Goal: Task Accomplishment & Management: Use online tool/utility

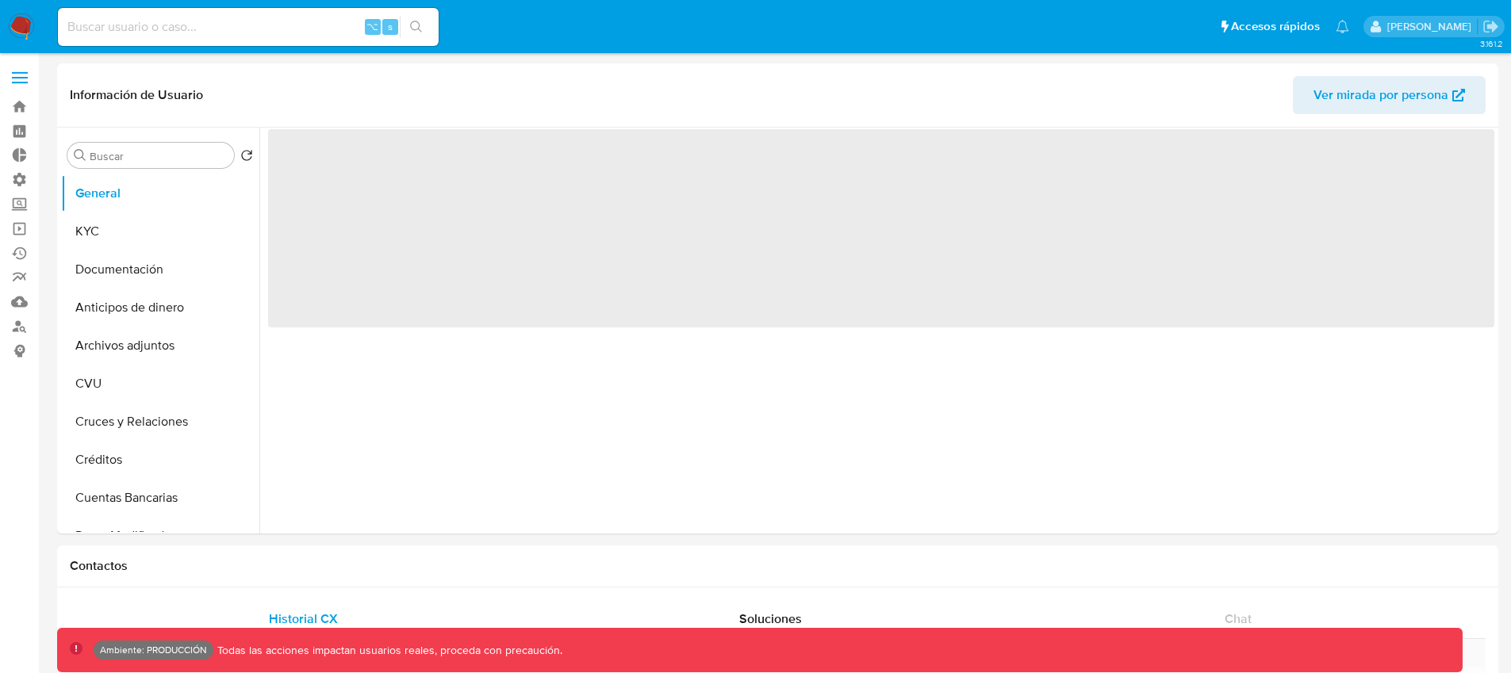
click at [21, 79] on label at bounding box center [20, 77] width 40 height 33
click at [0, 0] on input "checkbox" at bounding box center [0, 0] width 0 height 0
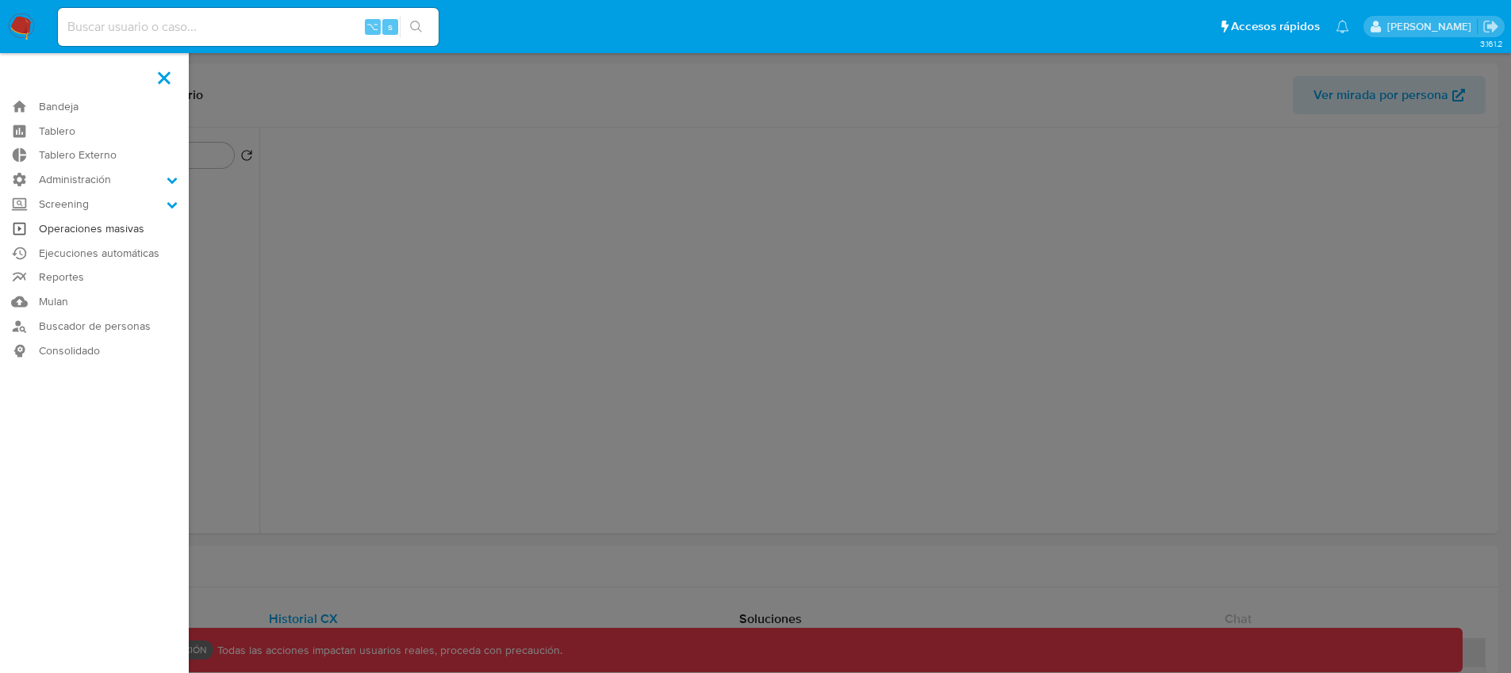
select select "10"
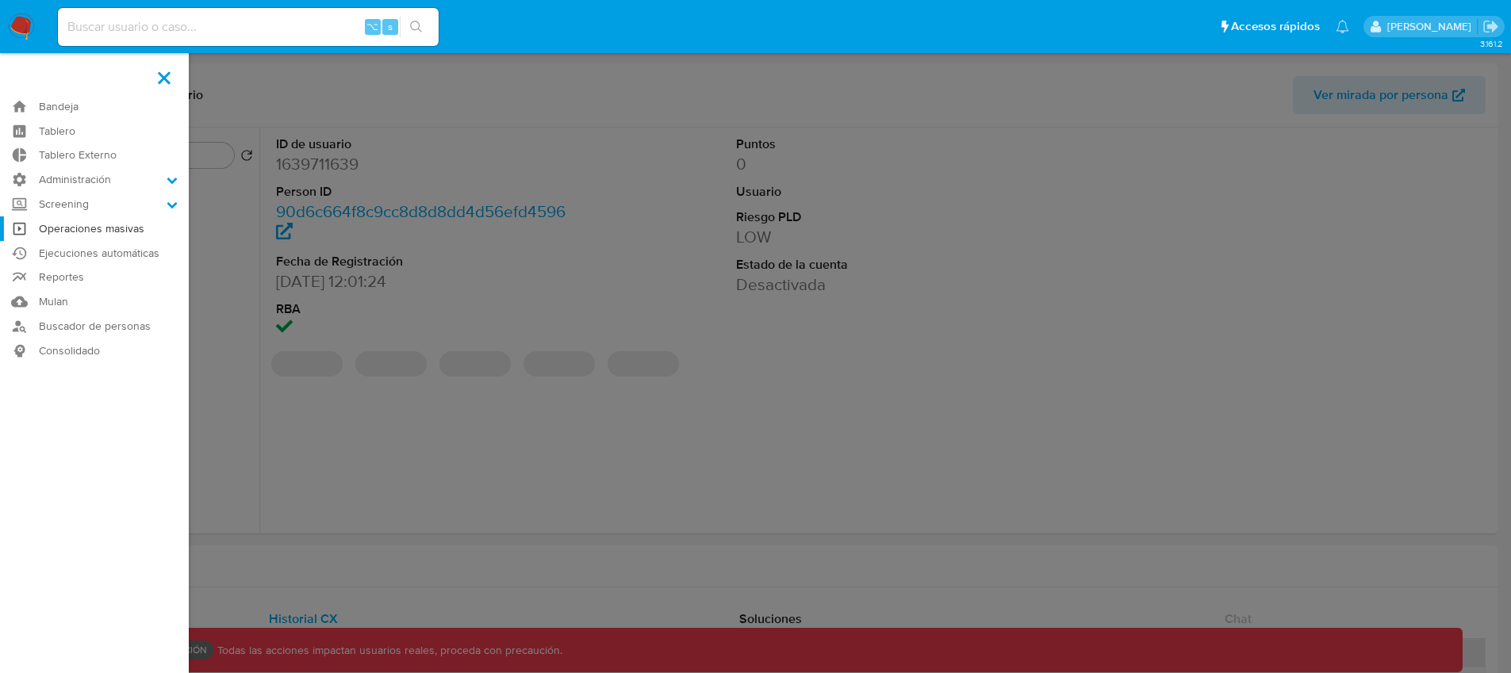
click at [123, 228] on link "Operaciones masivas" at bounding box center [94, 229] width 189 height 25
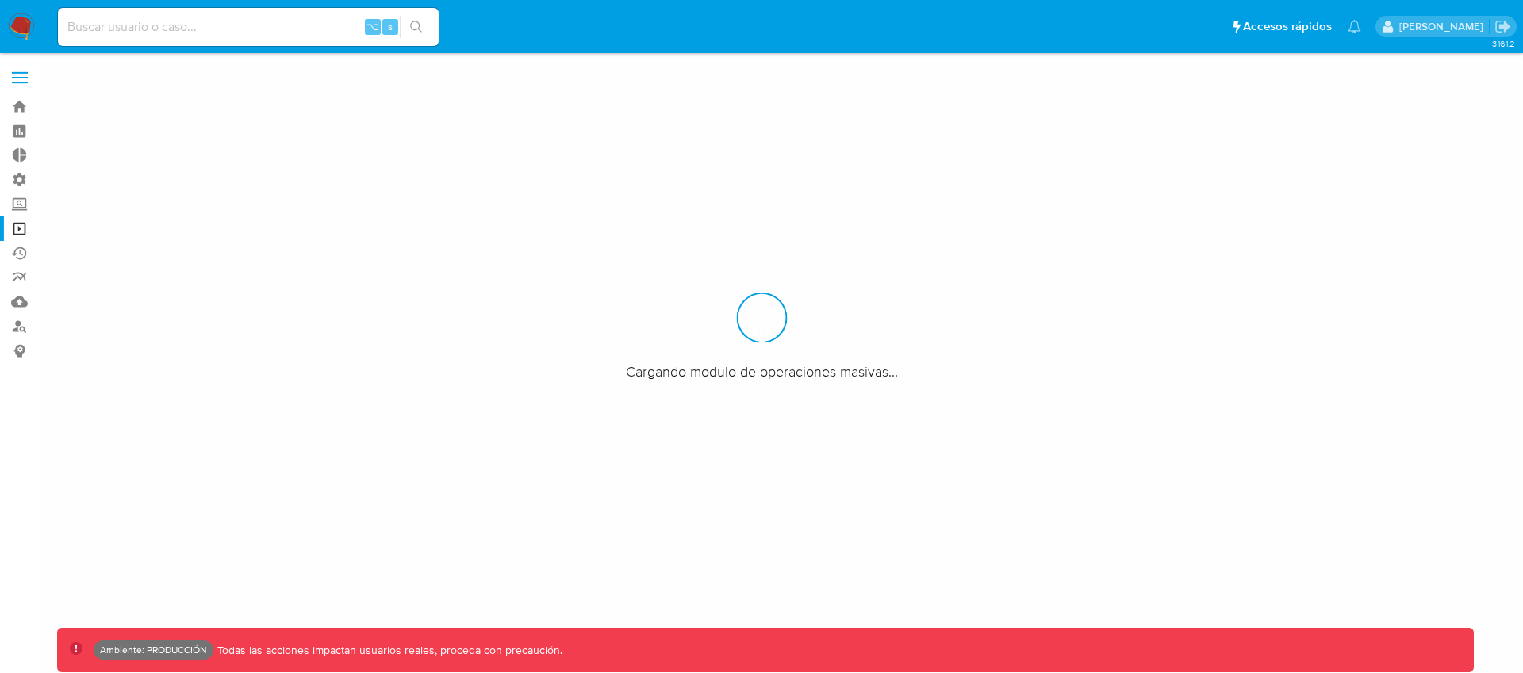
click at [20, 73] on span at bounding box center [20, 72] width 16 height 2
click at [0, 0] on input "checkbox" at bounding box center [0, 0] width 0 height 0
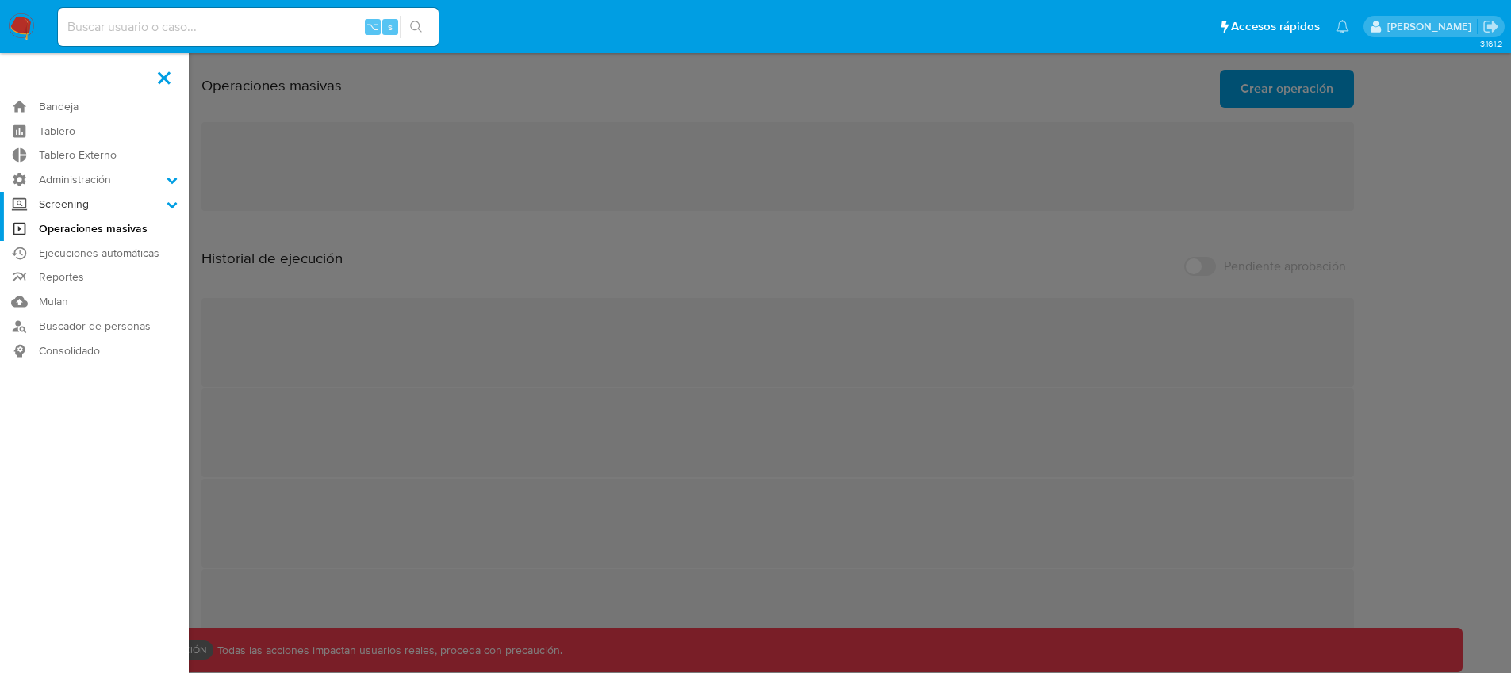
click at [85, 206] on label "Screening" at bounding box center [94, 204] width 189 height 25
click at [0, 0] on input "Screening" at bounding box center [0, 0] width 0 height 0
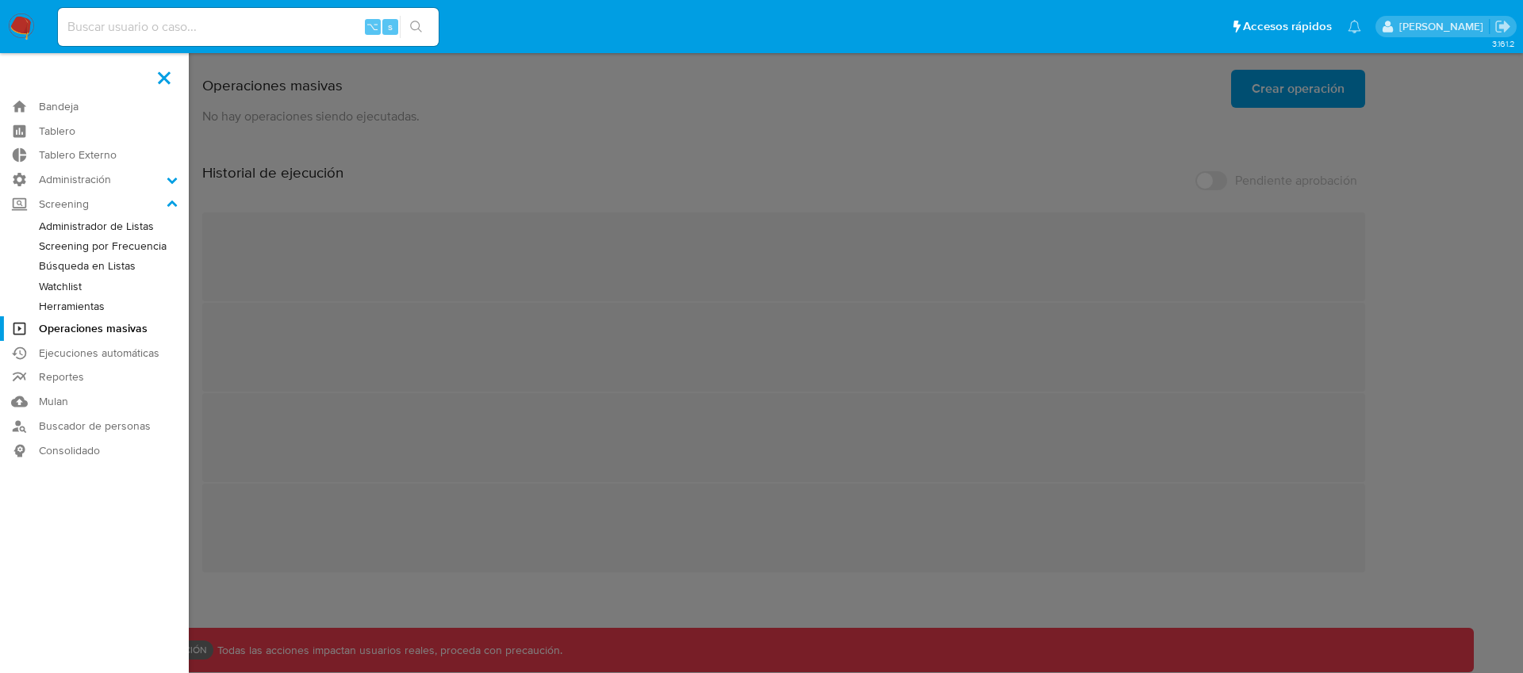
click at [95, 221] on link "Administrador de Listas" at bounding box center [94, 227] width 189 height 20
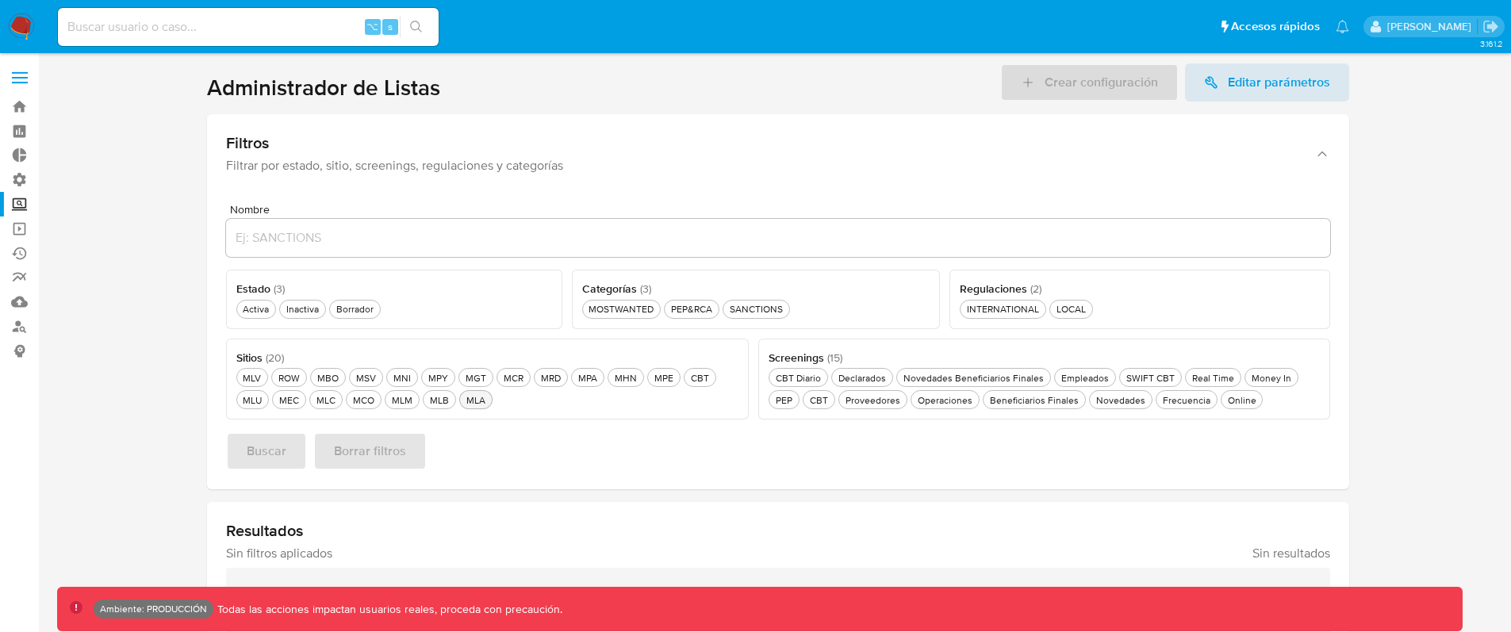
click at [474, 400] on div "MLA MLA" at bounding box center [475, 399] width 25 height 13
click at [248, 309] on div "Activa Activa" at bounding box center [256, 308] width 33 height 13
click at [1238, 403] on div "Online Online" at bounding box center [1242, 399] width 35 height 13
click at [270, 452] on span "Buscar" at bounding box center [267, 451] width 40 height 35
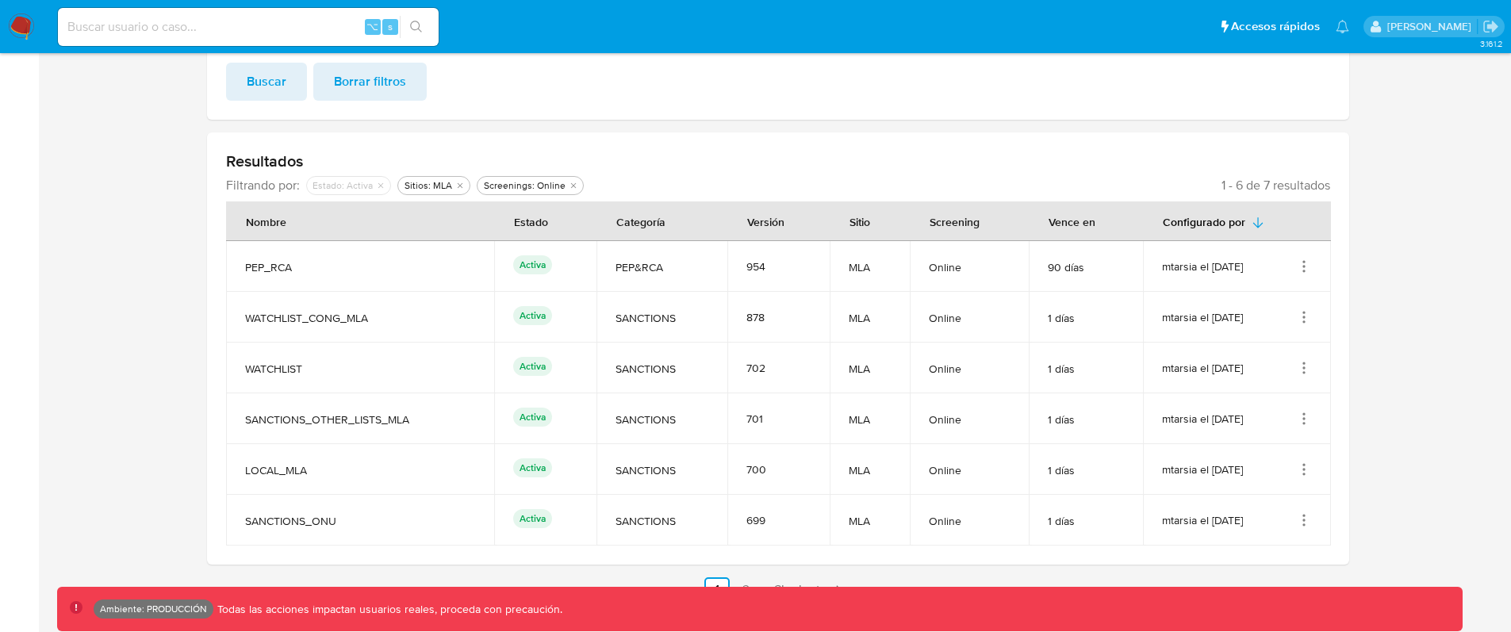
scroll to position [219, 0]
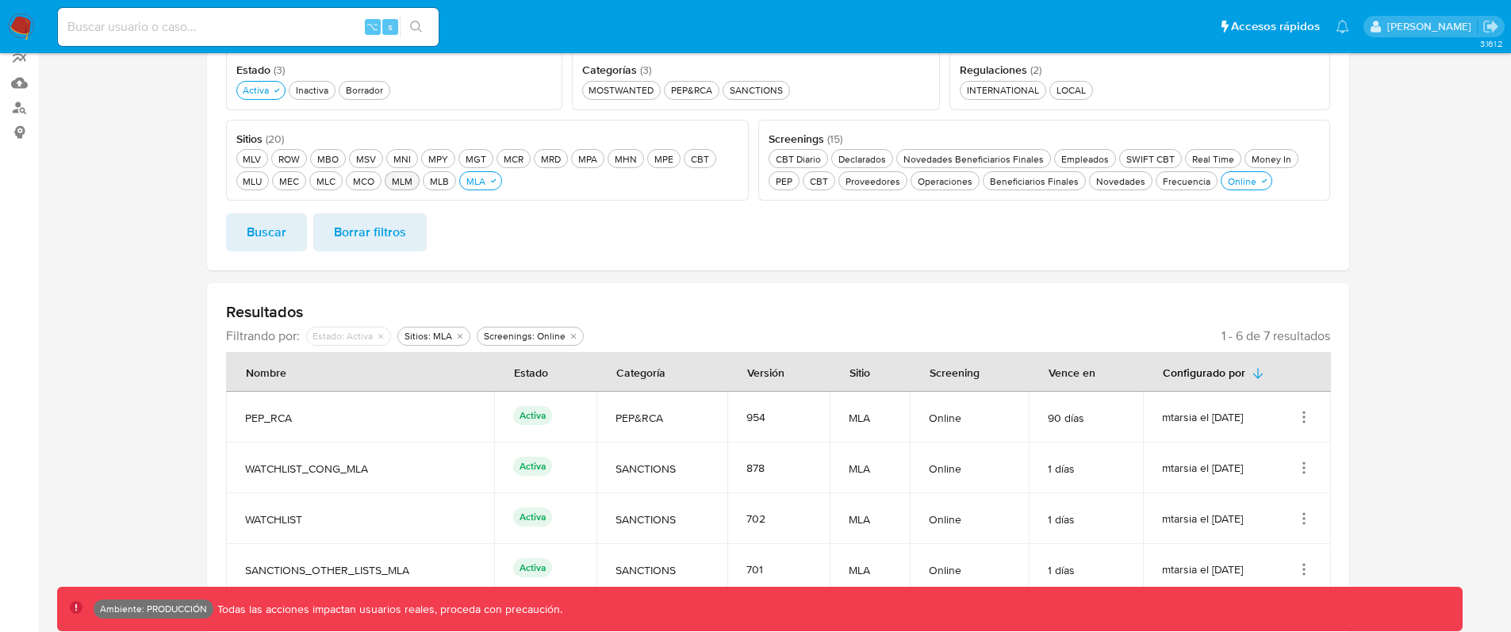
click at [401, 175] on div "MLM MLM" at bounding box center [402, 181] width 27 height 13
click at [478, 181] on div "MLA MLA" at bounding box center [485, 181] width 25 height 13
click at [271, 224] on span "Buscar" at bounding box center [267, 232] width 40 height 35
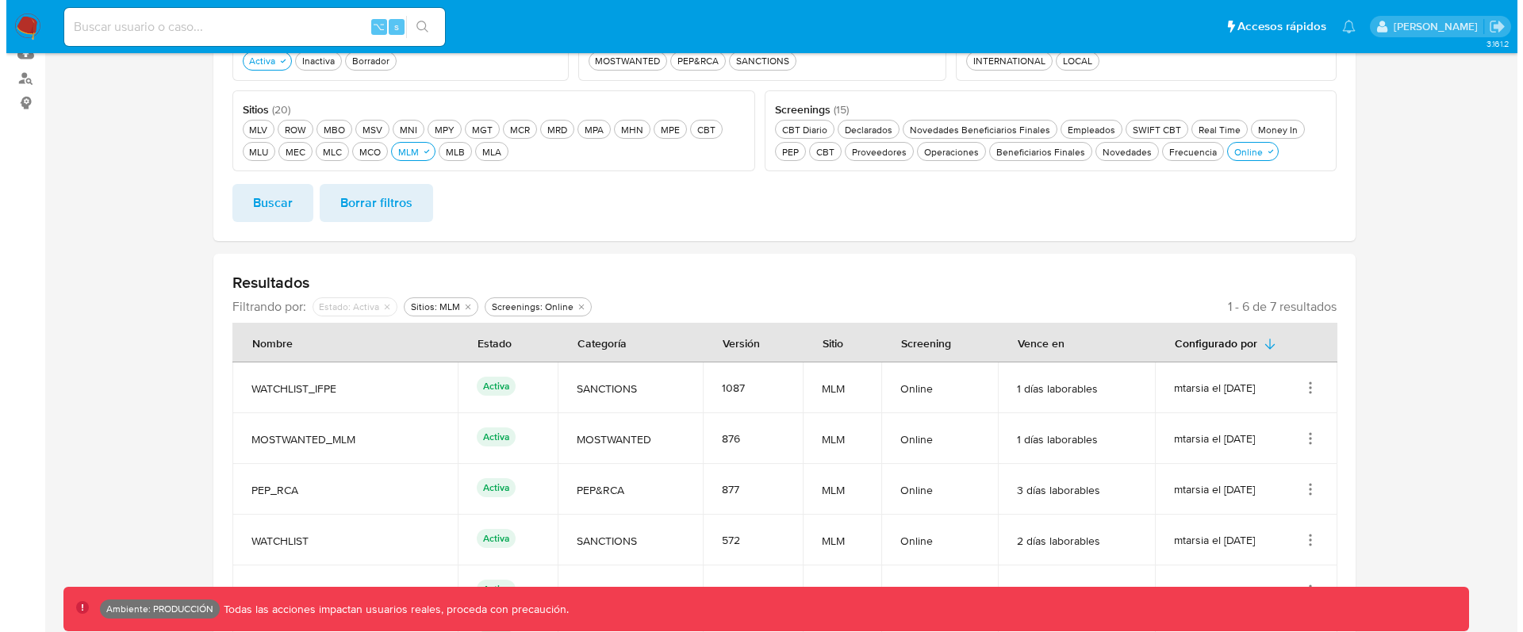
scroll to position [274, 0]
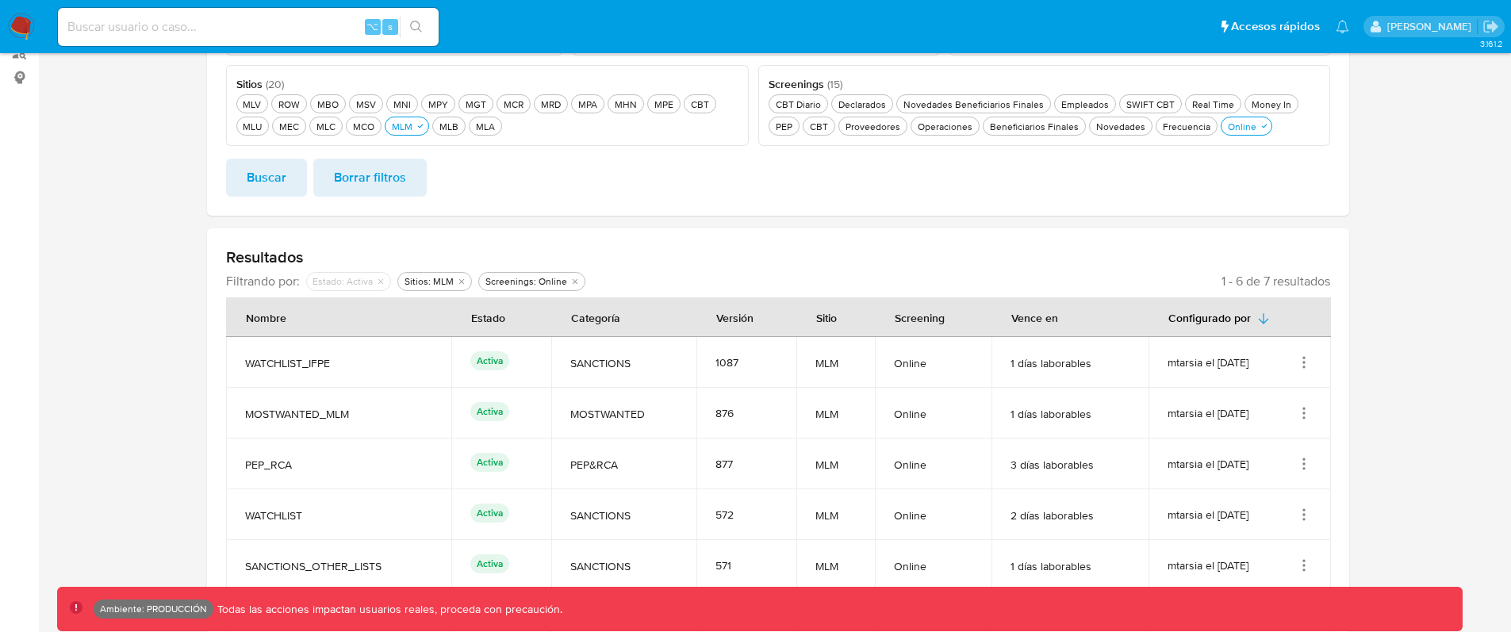
click at [1299, 365] on icon "Acciones" at bounding box center [1304, 363] width 16 height 16
click at [1275, 394] on button "Ver detalles" at bounding box center [1240, 399] width 143 height 42
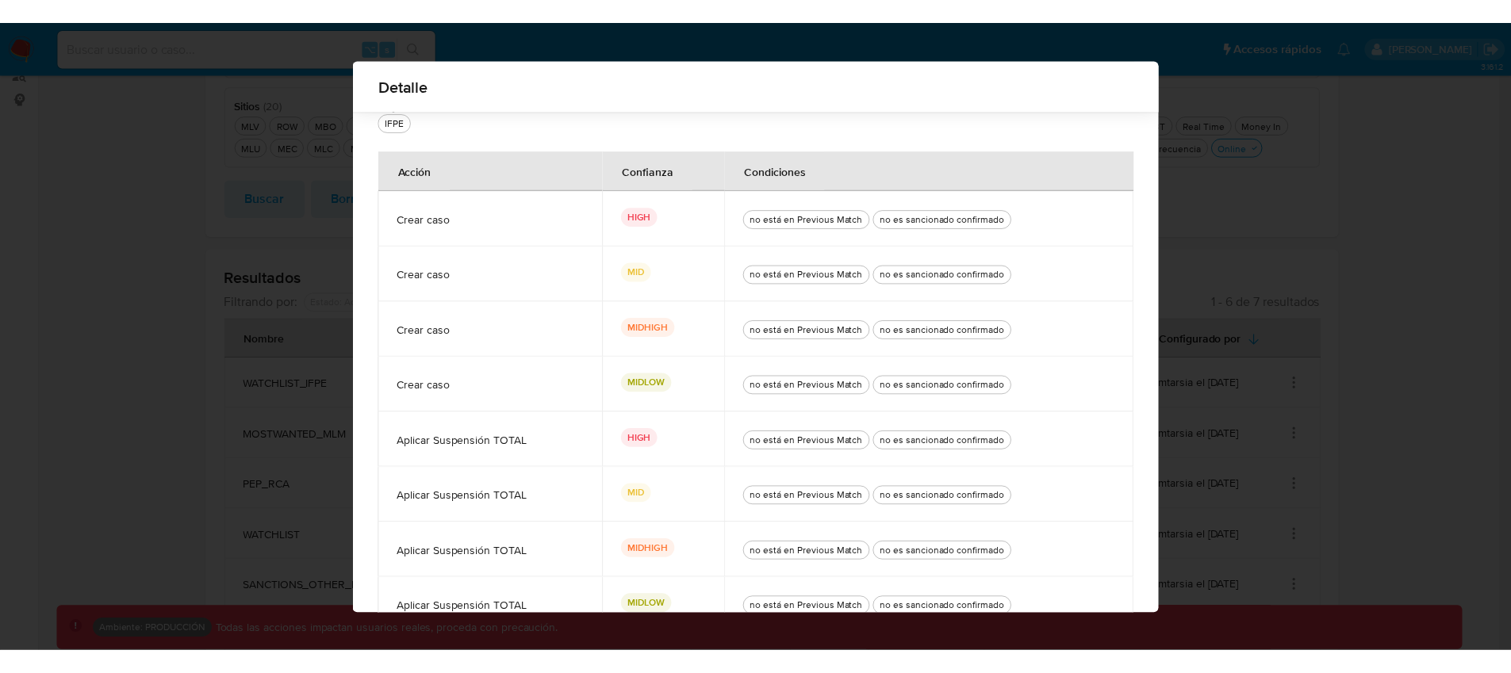
scroll to position [140, 0]
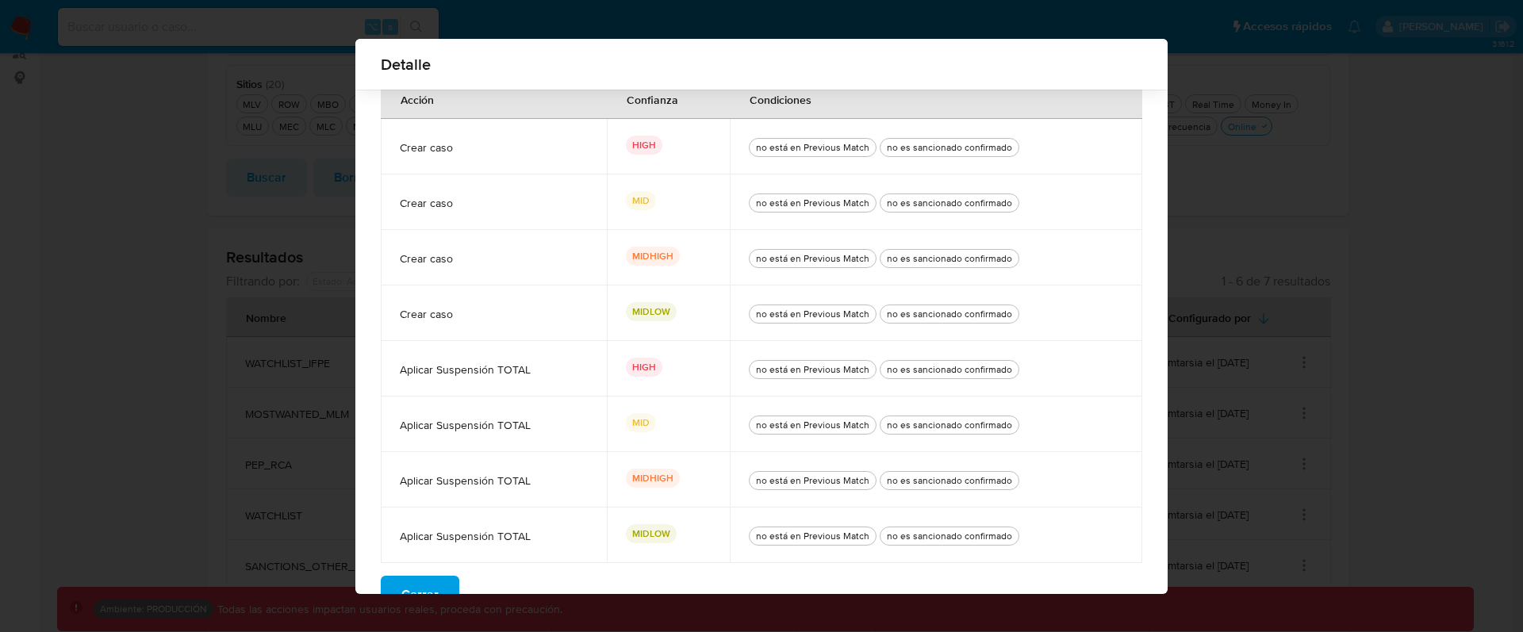
drag, startPoint x: 531, startPoint y: 375, endPoint x: 339, endPoint y: 369, distance: 192.1
click at [339, 369] on div "Detalle Nombre WATCHLIST_IFPE Categorías SANCTIONS Sitio MLM Screening SCREENIN…" at bounding box center [761, 316] width 1523 height 632
click at [588, 382] on td "Aplicar Suspensión TOTAL" at bounding box center [494, 369] width 226 height 56
drag, startPoint x: 648, startPoint y: 372, endPoint x: 629, endPoint y: 368, distance: 19.4
click at [629, 368] on p "HIGH" at bounding box center [644, 367] width 36 height 19
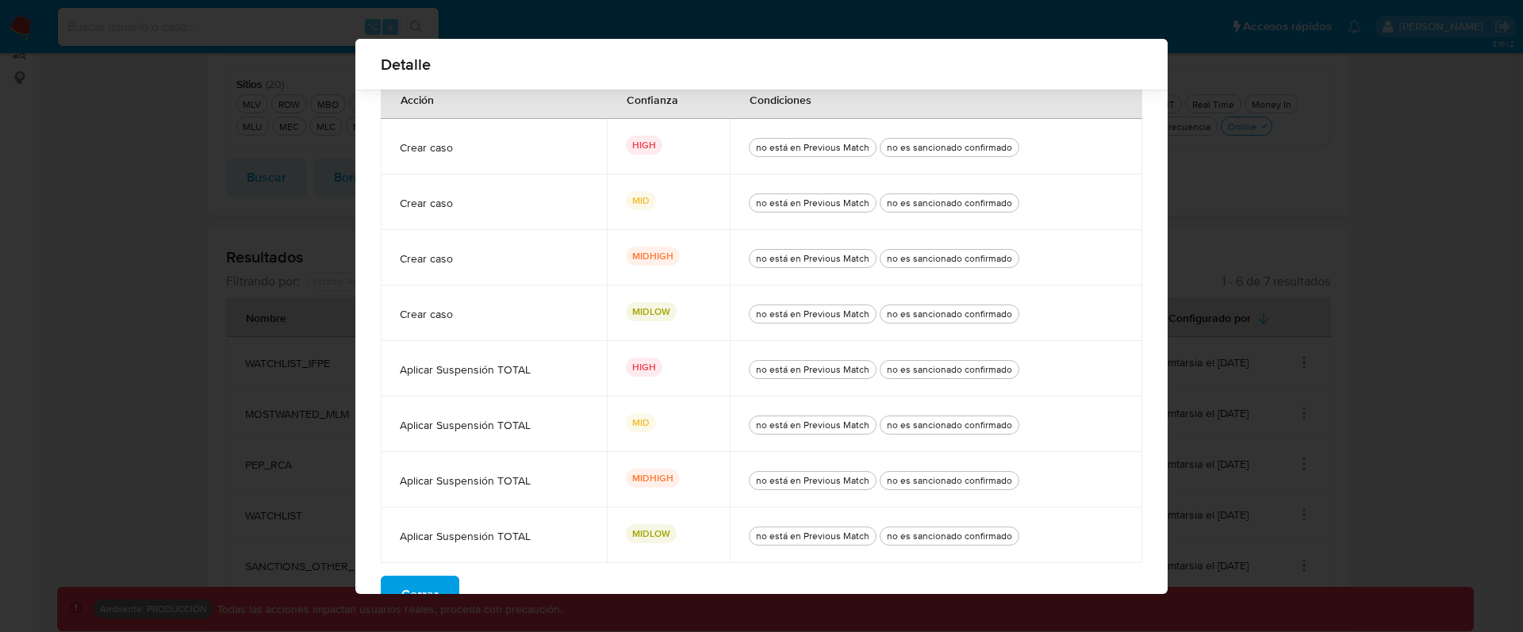
drag, startPoint x: 558, startPoint y: 420, endPoint x: 566, endPoint y: 423, distance: 9.3
click at [558, 420] on span "Aplicar Suspensión TOTAL" at bounding box center [494, 425] width 188 height 14
click at [626, 432] on div "MID" at bounding box center [668, 424] width 85 height 22
click at [639, 475] on p "MIDHIGH" at bounding box center [653, 478] width 54 height 19
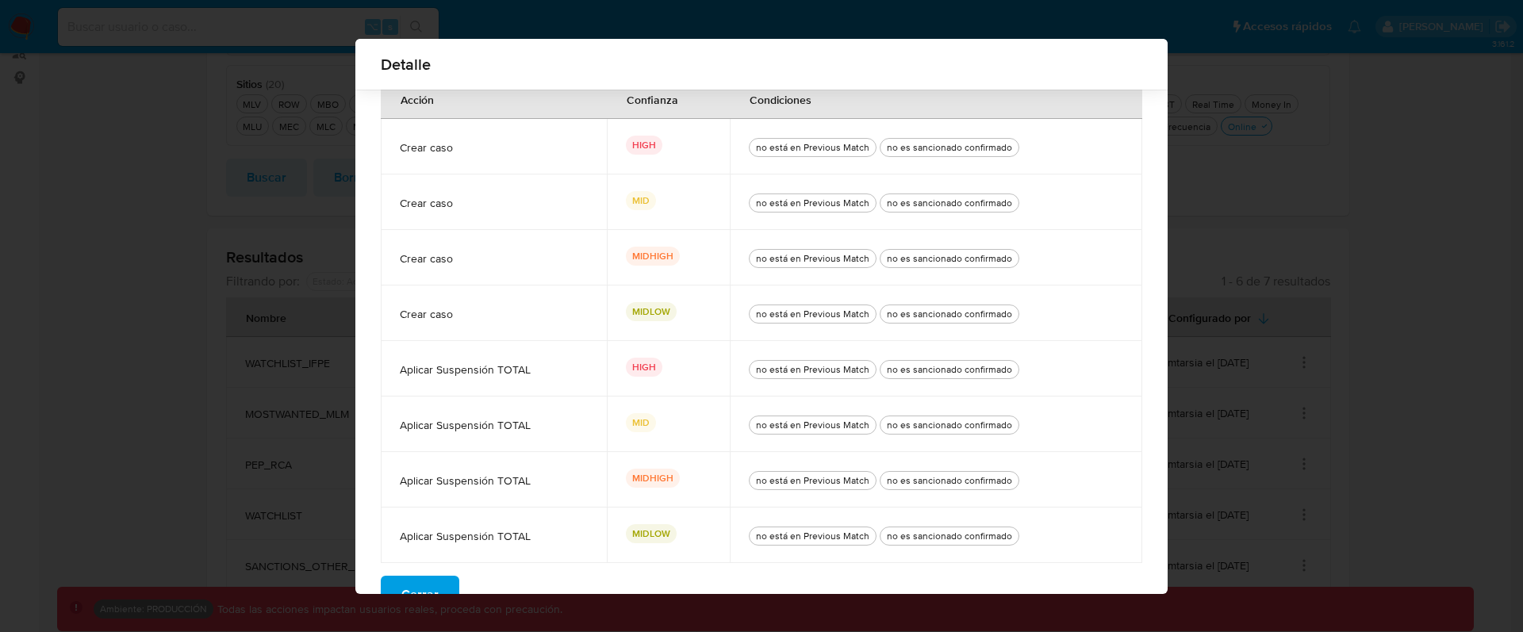
click at [654, 536] on p "MIDLOW" at bounding box center [651, 533] width 51 height 19
click at [608, 412] on td "MID" at bounding box center [668, 425] width 123 height 56
drag, startPoint x: 1046, startPoint y: 377, endPoint x: 462, endPoint y: 369, distance: 583.9
click at [462, 369] on tr "Aplicar Suspensión TOTAL HIGH no está en Previous Match no es sancionado confir…" at bounding box center [762, 369] width 762 height 56
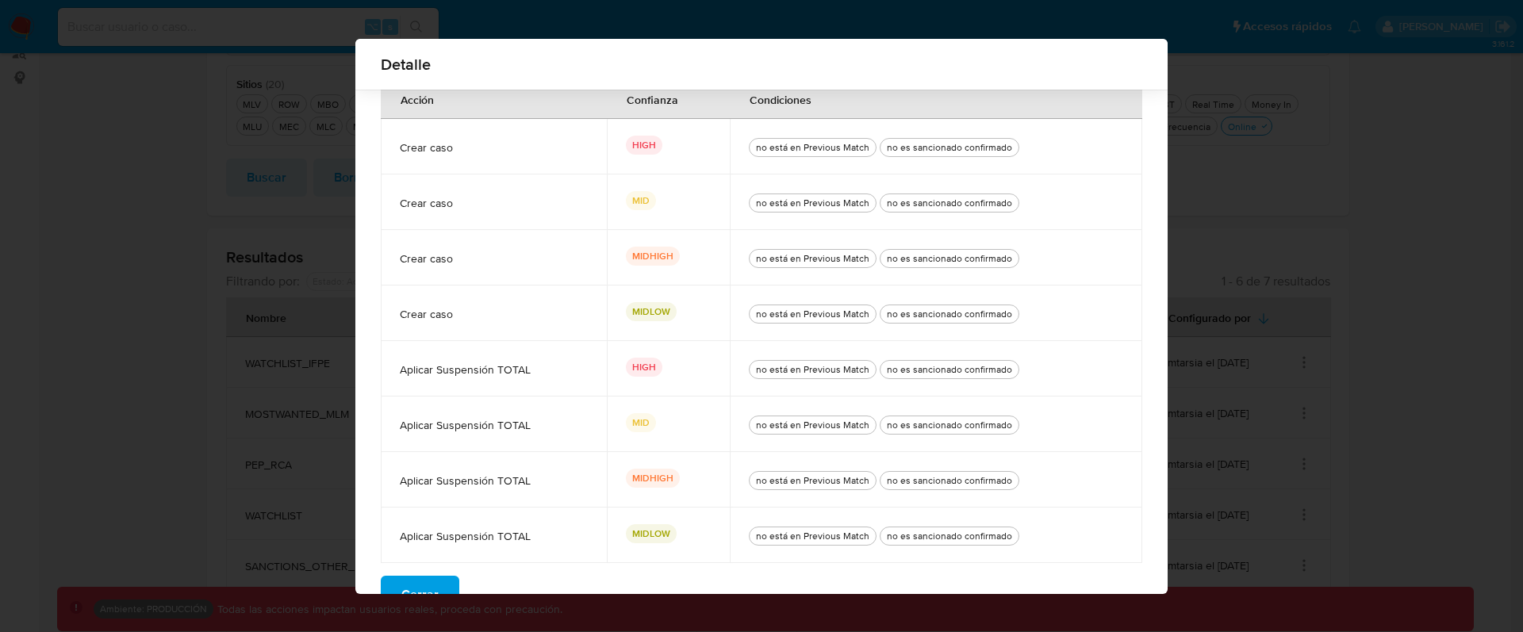
click at [462, 369] on span "Aplicar Suspensión TOTAL" at bounding box center [494, 370] width 188 height 14
click at [455, 369] on span "Aplicar Suspensión TOTAL" at bounding box center [494, 370] width 188 height 14
click at [497, 372] on span "Aplicar Suspensión TOTAL" at bounding box center [494, 370] width 188 height 14
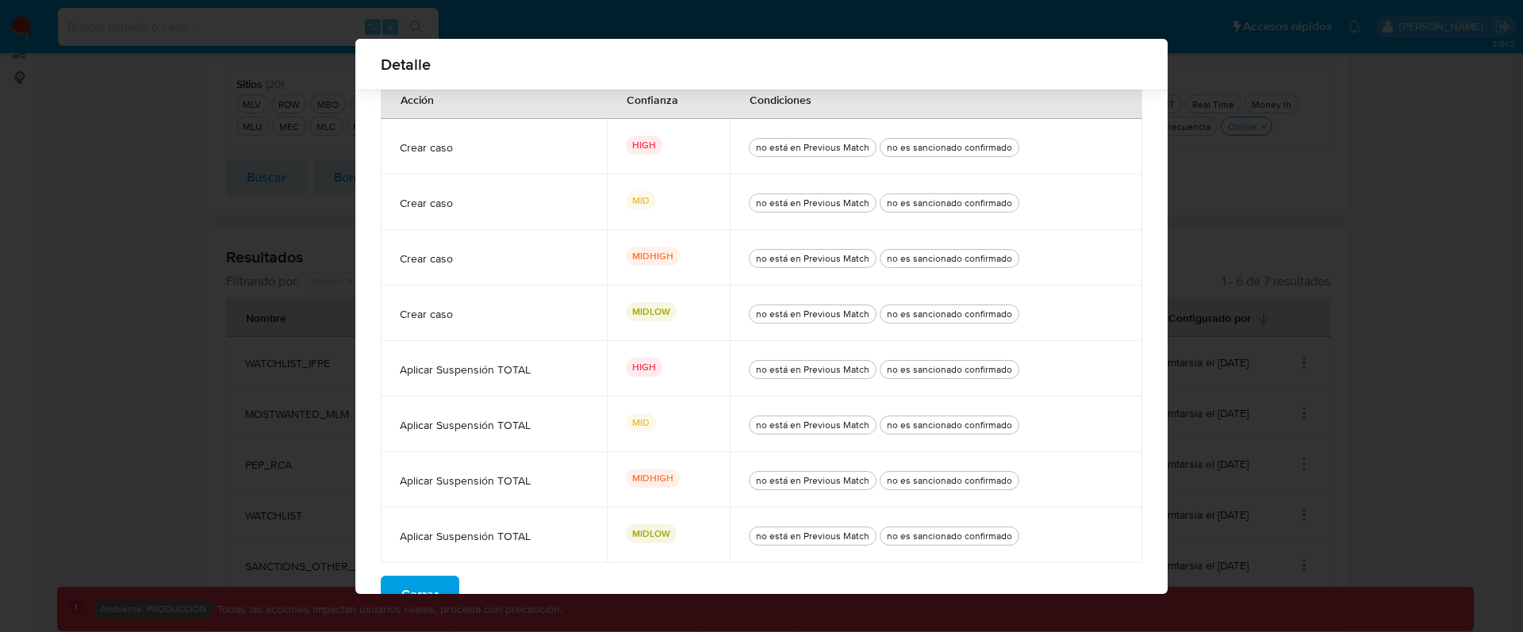
click at [497, 372] on span "Aplicar Suspensión TOTAL" at bounding box center [494, 370] width 188 height 14
click at [457, 373] on span "Aplicar Suspensión TOTAL" at bounding box center [494, 370] width 188 height 14
click at [498, 375] on span "Aplicar Suspensión TOTAL" at bounding box center [494, 370] width 188 height 14
click at [510, 415] on td "Aplicar Suspensión TOTAL" at bounding box center [494, 425] width 226 height 56
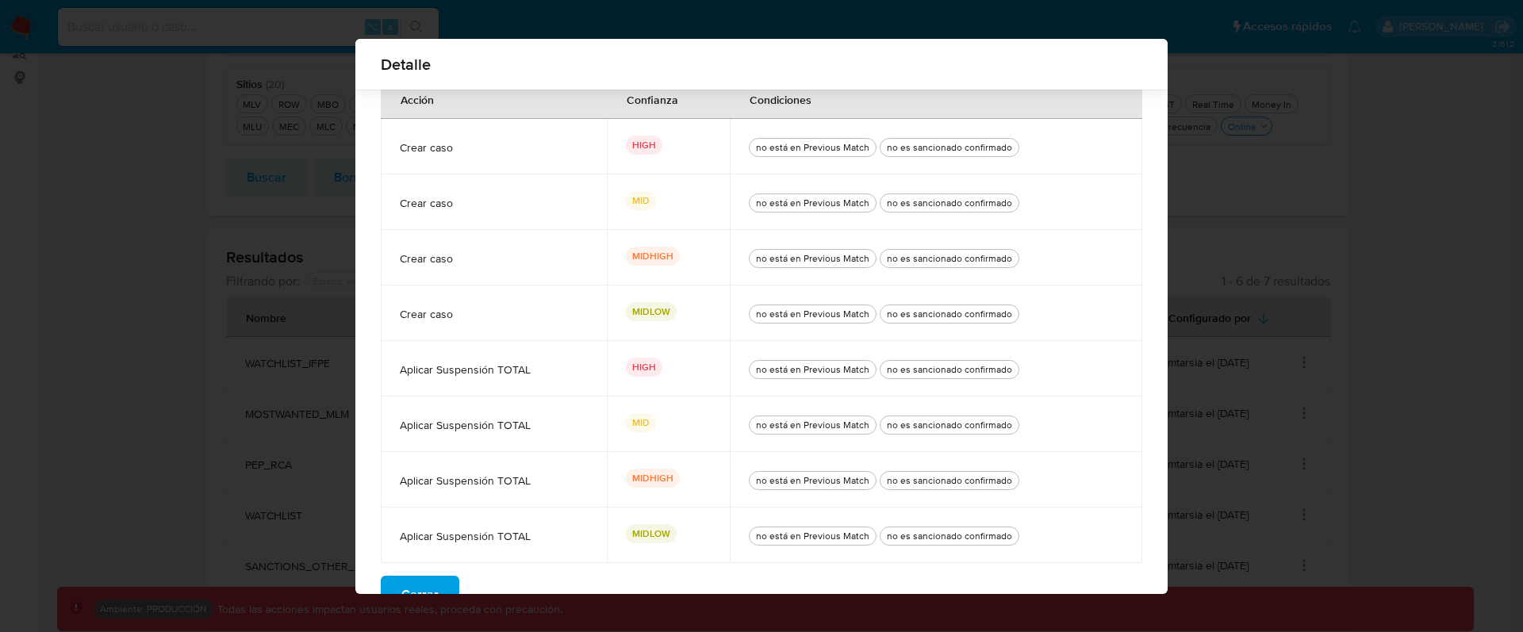
click at [497, 370] on span "Aplicar Suspensión TOTAL" at bounding box center [494, 370] width 188 height 14
click at [512, 370] on span "Aplicar Suspensión TOTAL" at bounding box center [494, 370] width 188 height 14
click at [432, 584] on button "Cerrar" at bounding box center [420, 595] width 79 height 38
